Goal: Complete application form: Complete application form

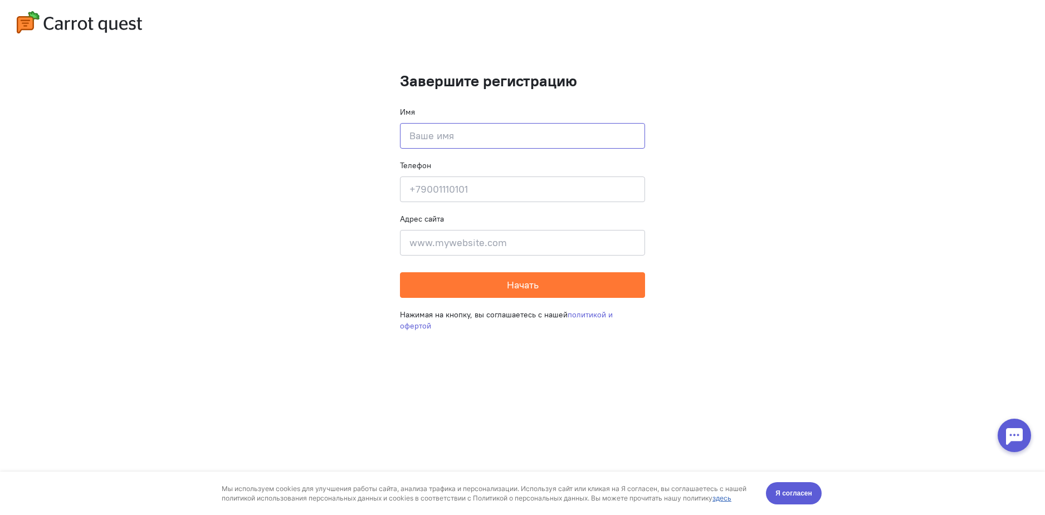
click at [507, 132] on input at bounding box center [522, 136] width 245 height 26
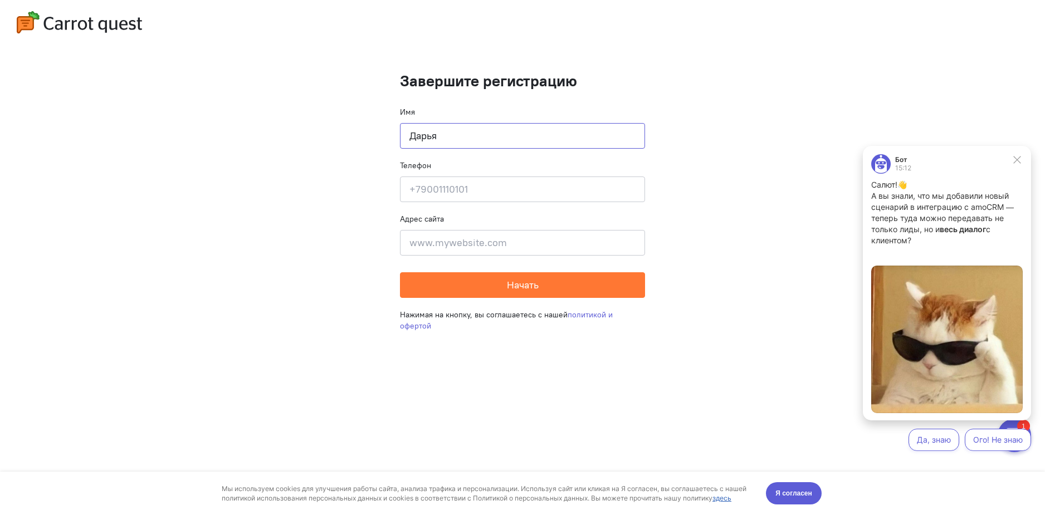
type input "Дарья"
click at [451, 194] on input at bounding box center [522, 190] width 245 height 26
type input "[PHONE_NUMBER]"
drag, startPoint x: 474, startPoint y: 188, endPoint x: 263, endPoint y: 174, distance: 211.2
click at [263, 174] on cq-completion-registration "Завершите регистрацию Имя [PERSON_NAME] Телефон [PHONE_NUMBER] Адрес сайта Введ…" at bounding box center [522, 257] width 1045 height 515
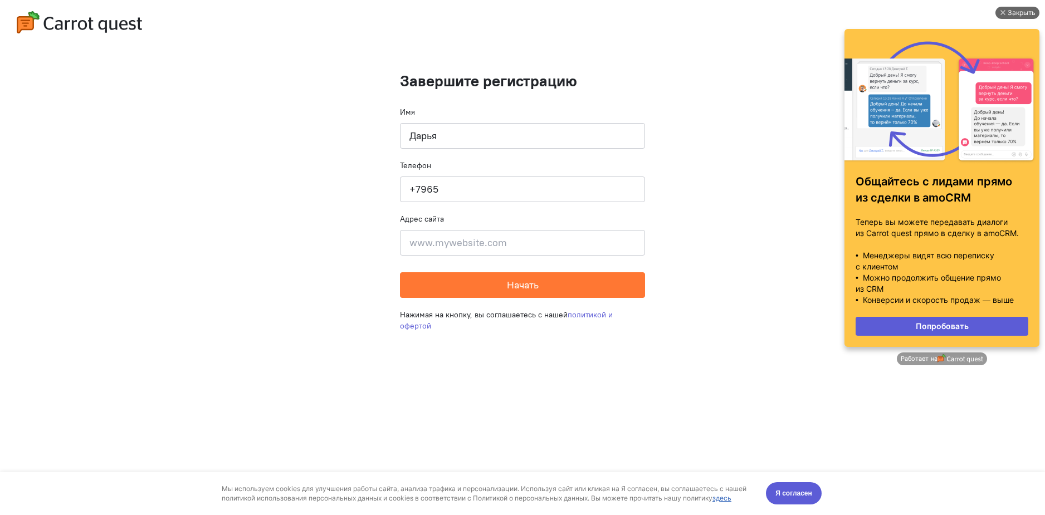
click at [1013, 12] on div "Закрыть" at bounding box center [1022, 13] width 28 height 12
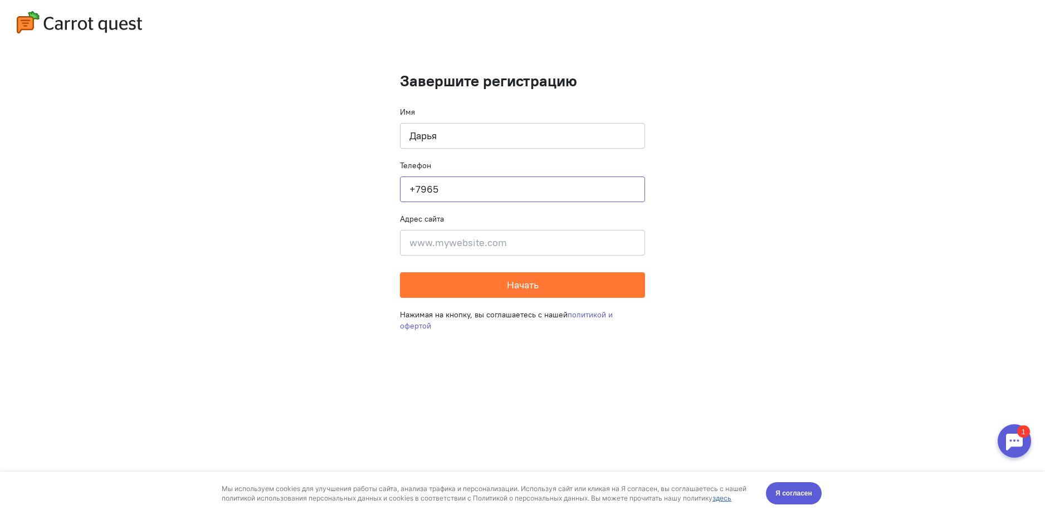
click at [508, 186] on input "+7965" at bounding box center [522, 190] width 245 height 26
type input "[PHONE_NUMBER]"
click at [562, 278] on button "Начать" at bounding box center [522, 286] width 245 height 26
click at [729, 224] on cq-completion-registration "Завершите регистрацию Имя [PERSON_NAME] Телефон [PHONE_NUMBER] Адрес сайта Введ…" at bounding box center [522, 257] width 1045 height 515
click at [805, 498] on span "Я согласен" at bounding box center [794, 493] width 37 height 11
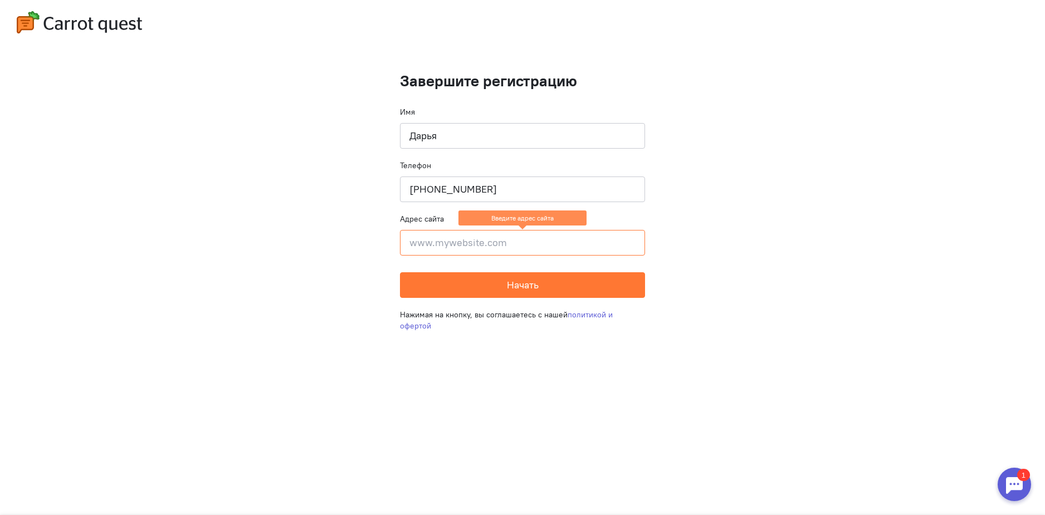
click at [1001, 104] on cq-completion-registration "Завершите регистрацию Имя [PERSON_NAME] Телефон [PHONE_NUMBER] Адрес сайта Введ…" at bounding box center [522, 257] width 1045 height 515
click at [91, 23] on img at bounding box center [79, 22] width 125 height 22
